Goal: Information Seeking & Learning: Learn about a topic

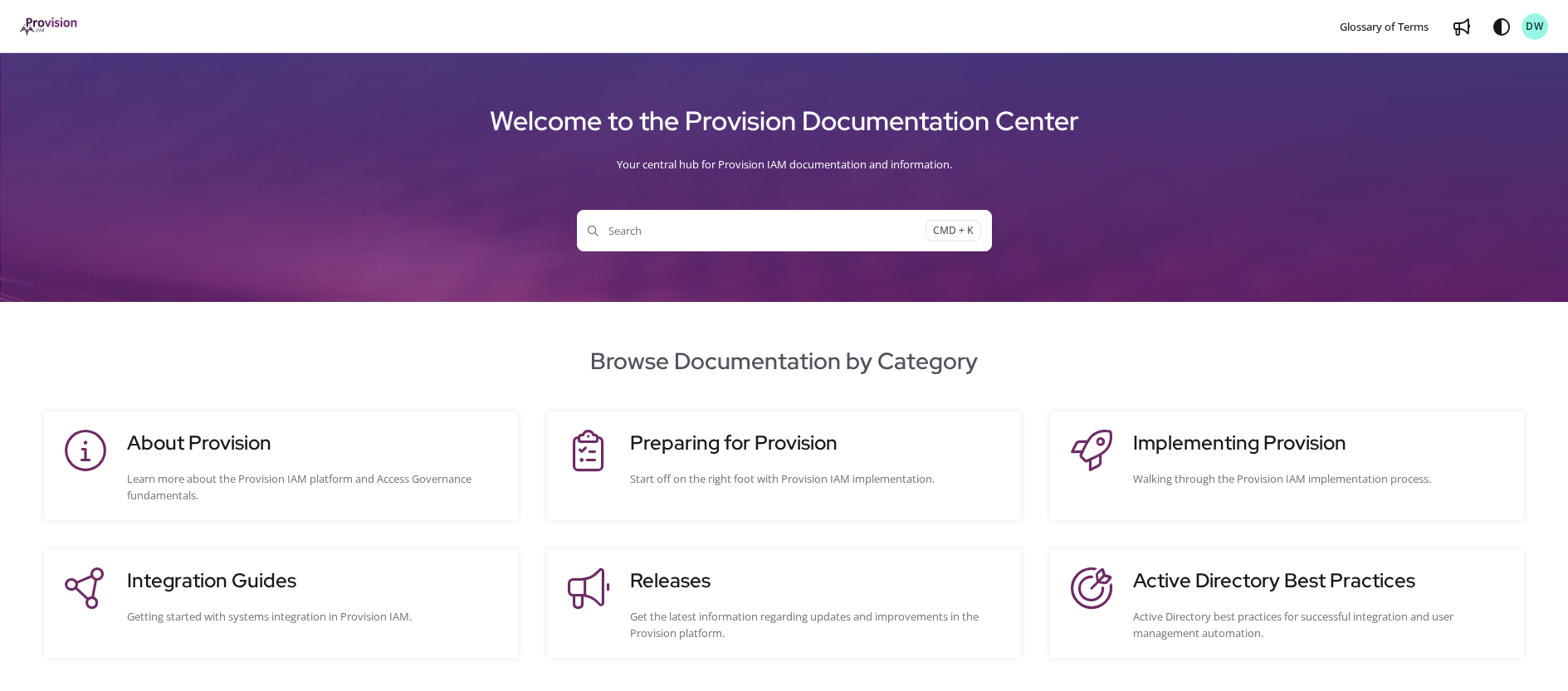
click at [644, 230] on span "Search" at bounding box center [756, 231] width 338 height 17
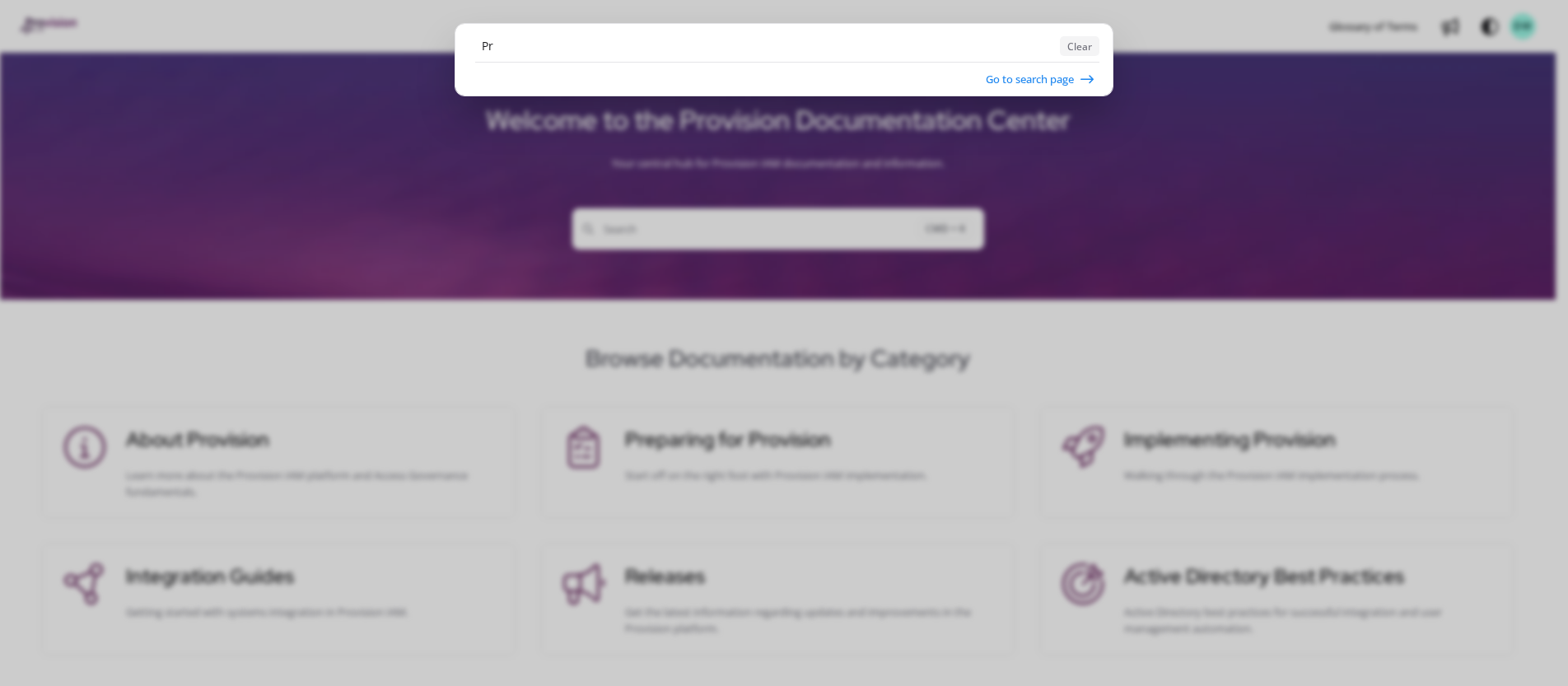
type input "P"
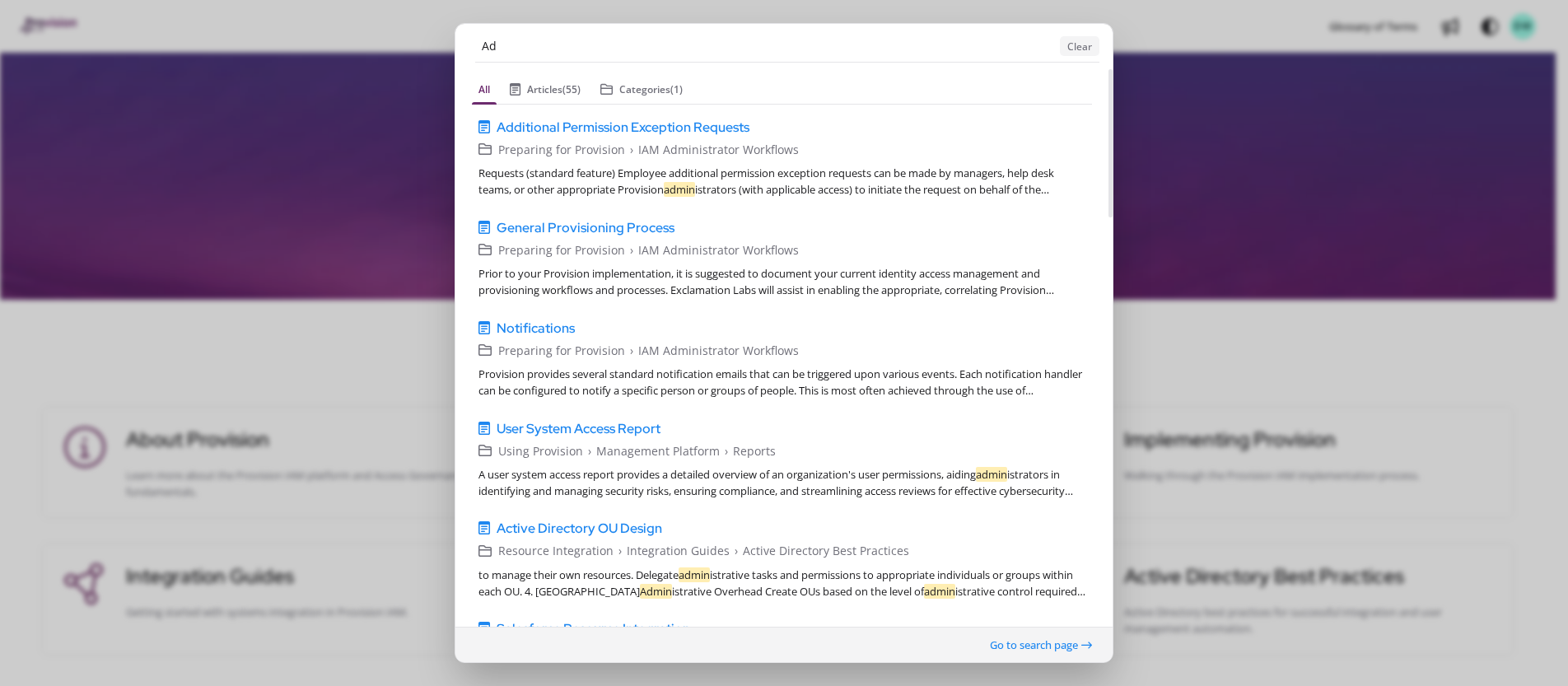
type input "A"
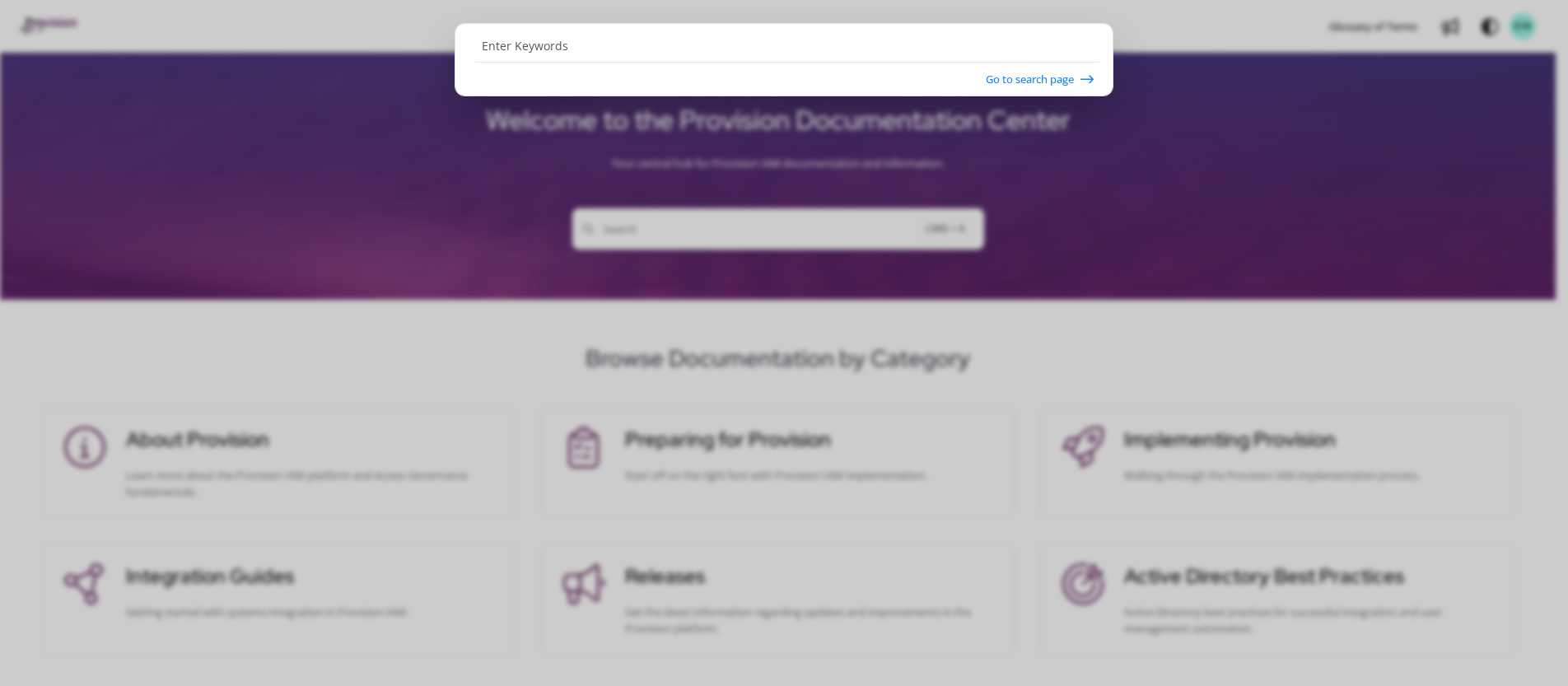
type input "P"
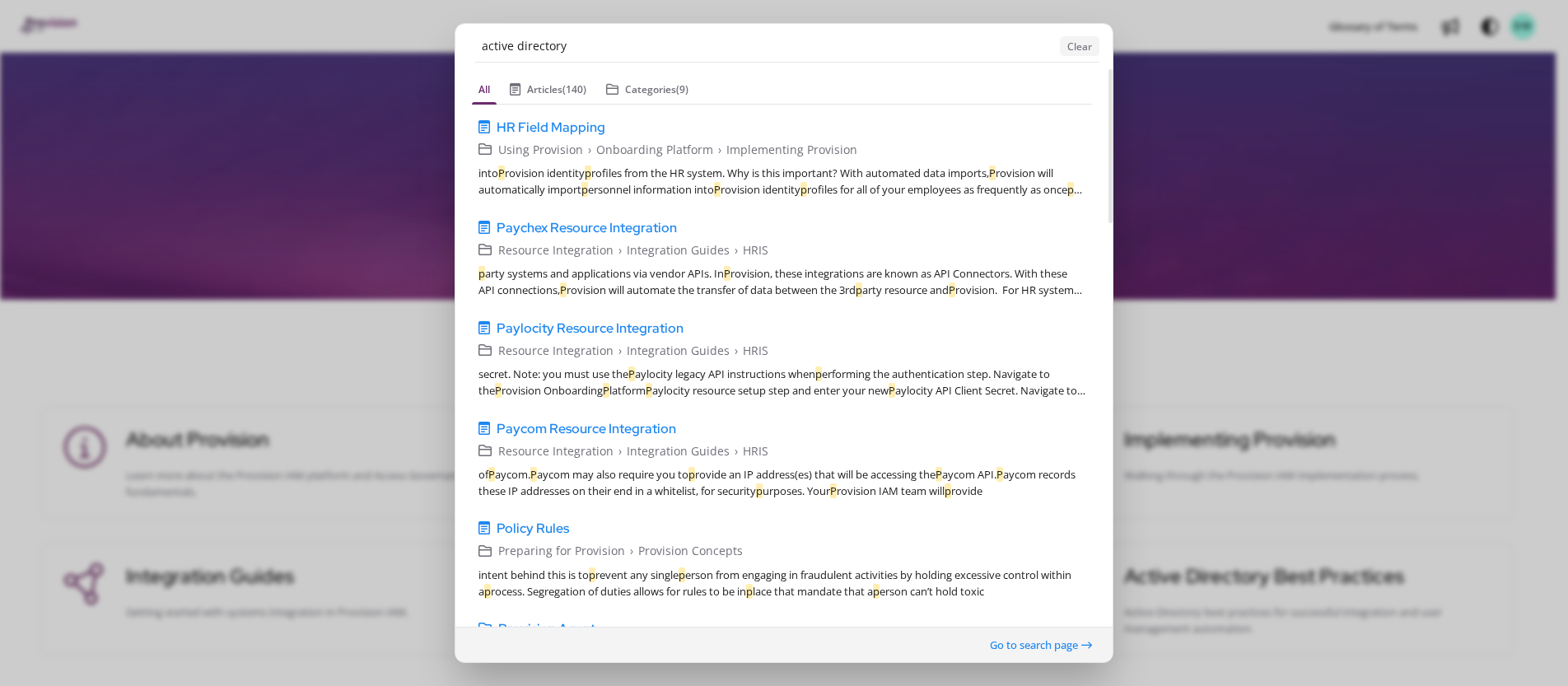
type input "active directory"
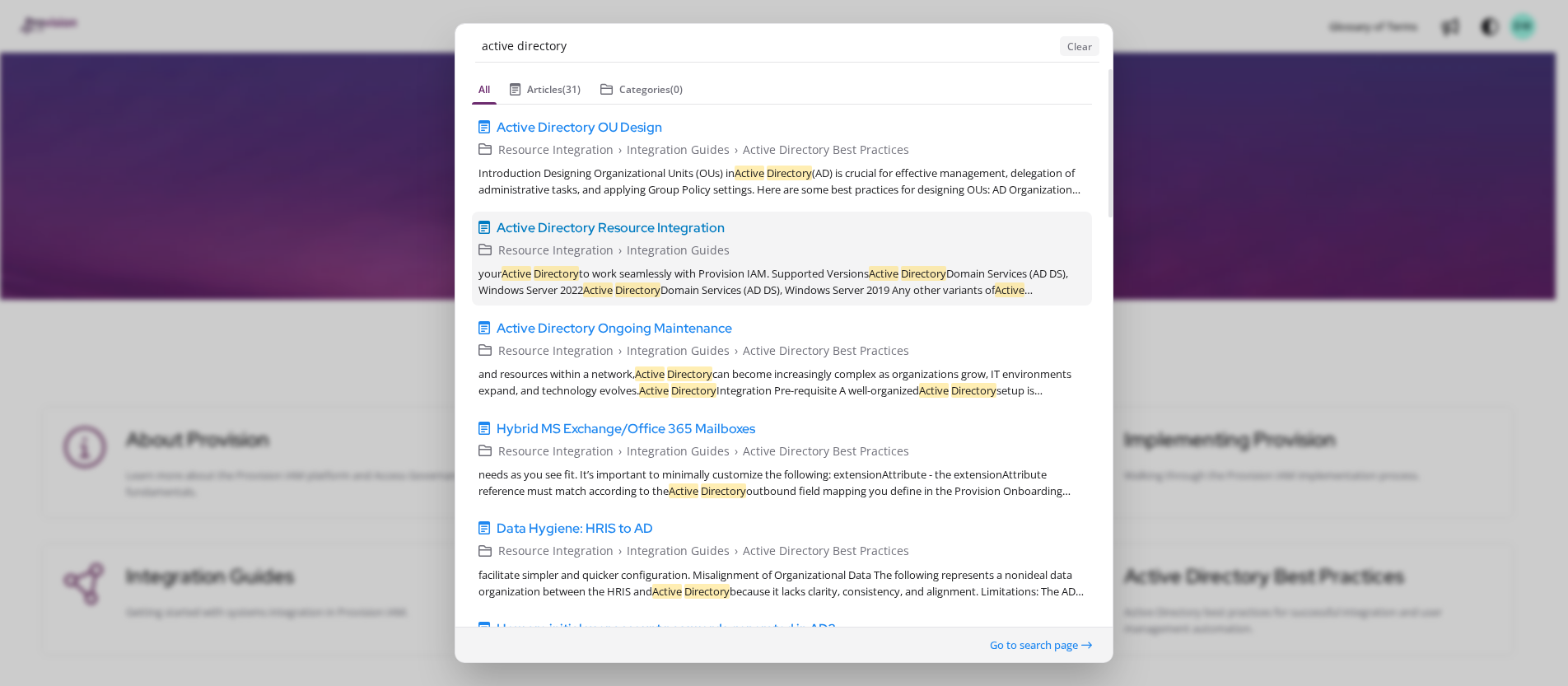
click at [591, 226] on span "Active Directory Resource Integration" at bounding box center [611, 227] width 229 height 20
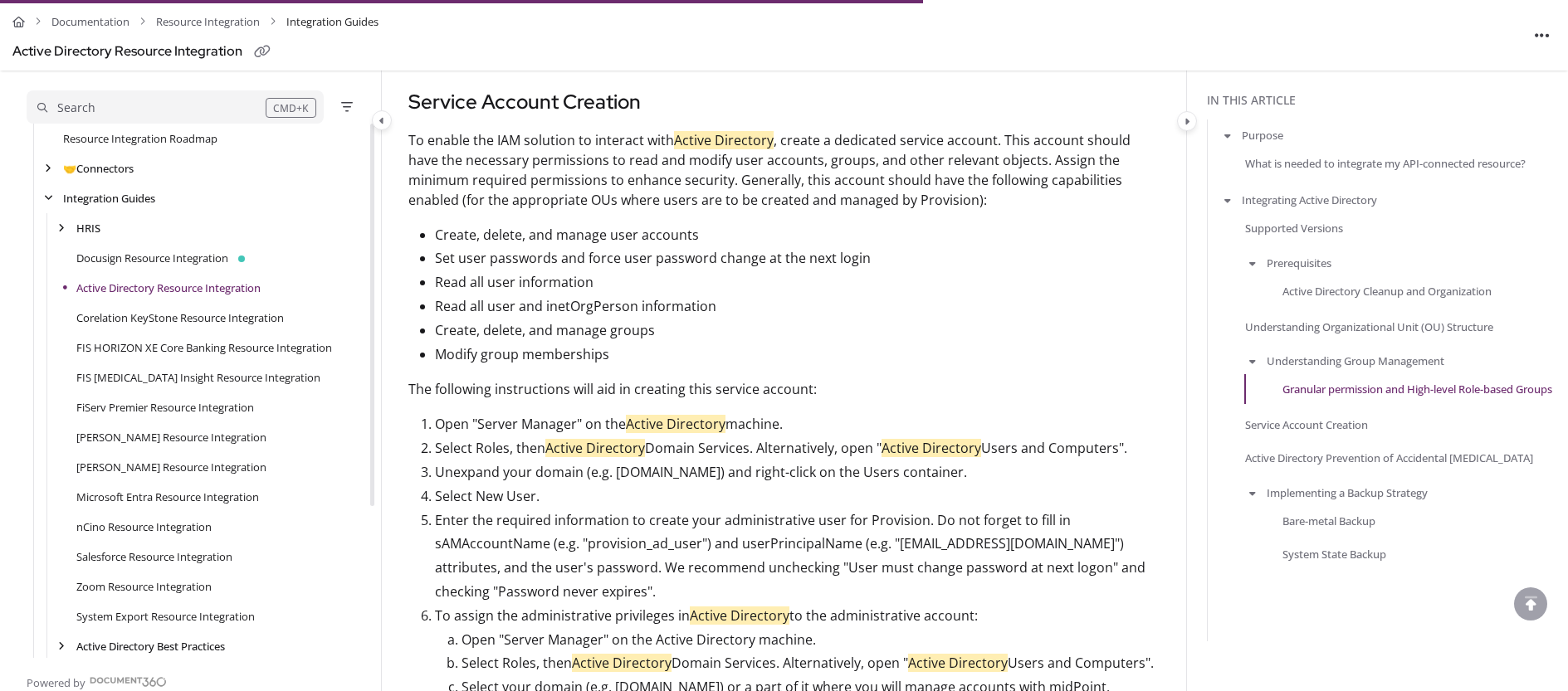
scroll to position [2575, 0]
